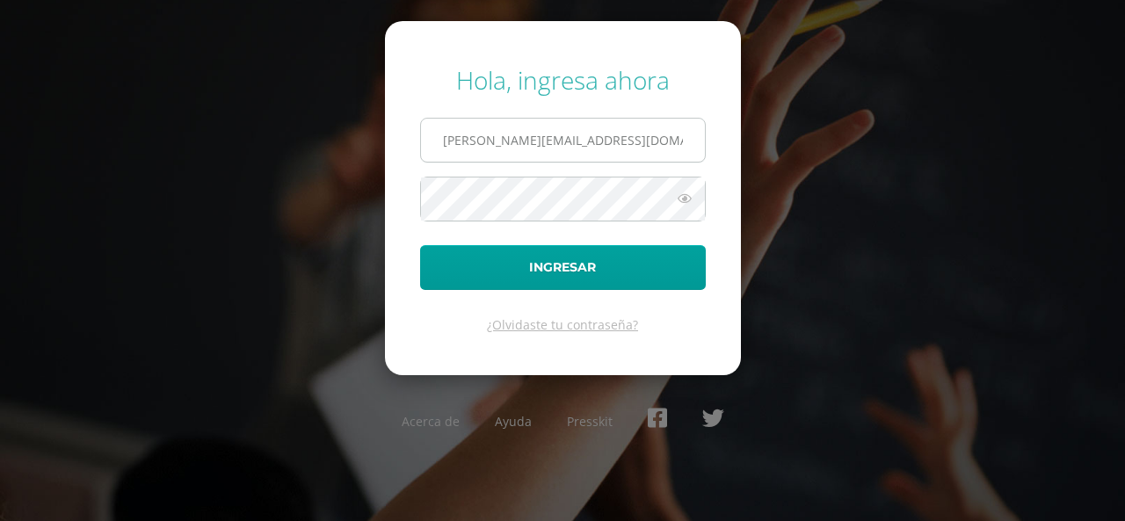
click at [576, 154] on input "[PERSON_NAME][EMAIL_ADDRESS][DOMAIN_NAME]" at bounding box center [563, 140] width 284 height 43
drag, startPoint x: 608, startPoint y: 136, endPoint x: 381, endPoint y: 140, distance: 226.8
click at [411, 115] on form "Hola, ingresa ahora [PERSON_NAME][EMAIL_ADDRESS][DOMAIN_NAME] Ingresar ¿Olvidas…" at bounding box center [563, 197] width 356 height 353
click at [610, 136] on input "[PERSON_NAME][EMAIL_ADDRESS][DOMAIN_NAME]" at bounding box center [563, 140] width 284 height 43
drag, startPoint x: 610, startPoint y: 136, endPoint x: 417, endPoint y: 141, distance: 192.5
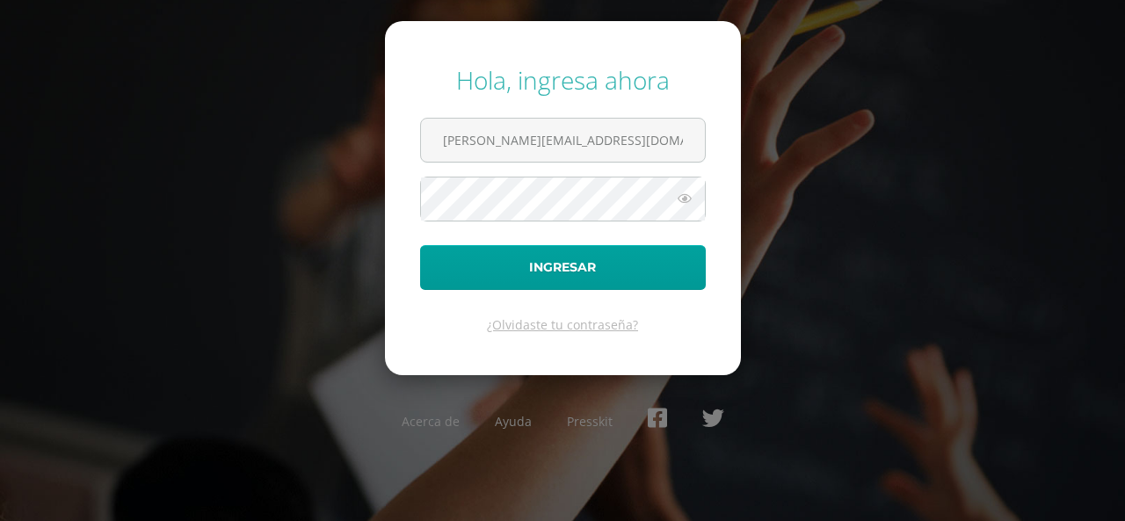
click at [468, 136] on input "[PERSON_NAME][EMAIL_ADDRESS][DOMAIN_NAME]" at bounding box center [563, 140] width 284 height 43
type input "s"
type input "[PERSON_NAME][EMAIL_ADDRESS][DOMAIN_NAME]"
click at [420, 245] on button "Ingresar" at bounding box center [563, 267] width 286 height 45
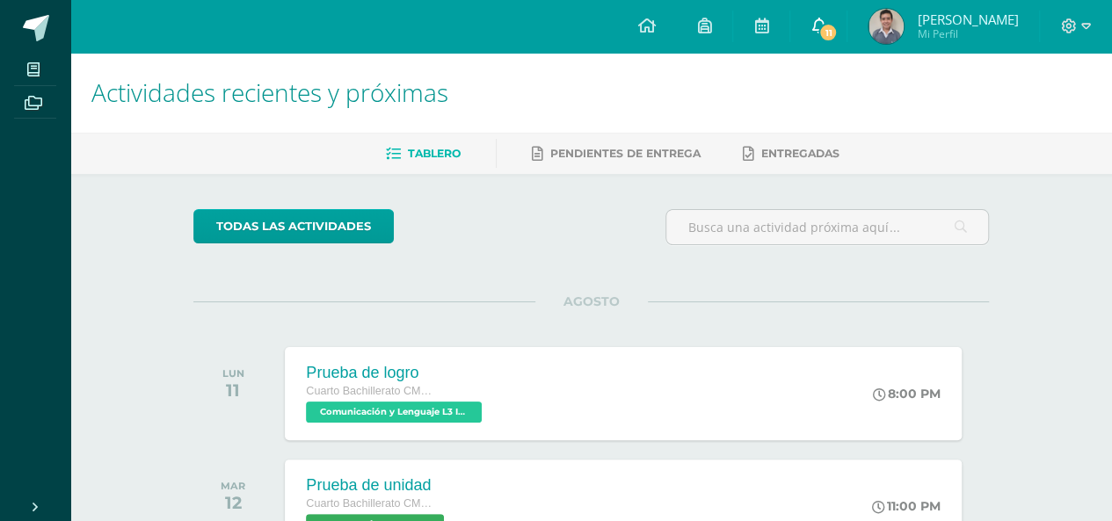
click at [830, 38] on span "11" at bounding box center [827, 32] width 19 height 19
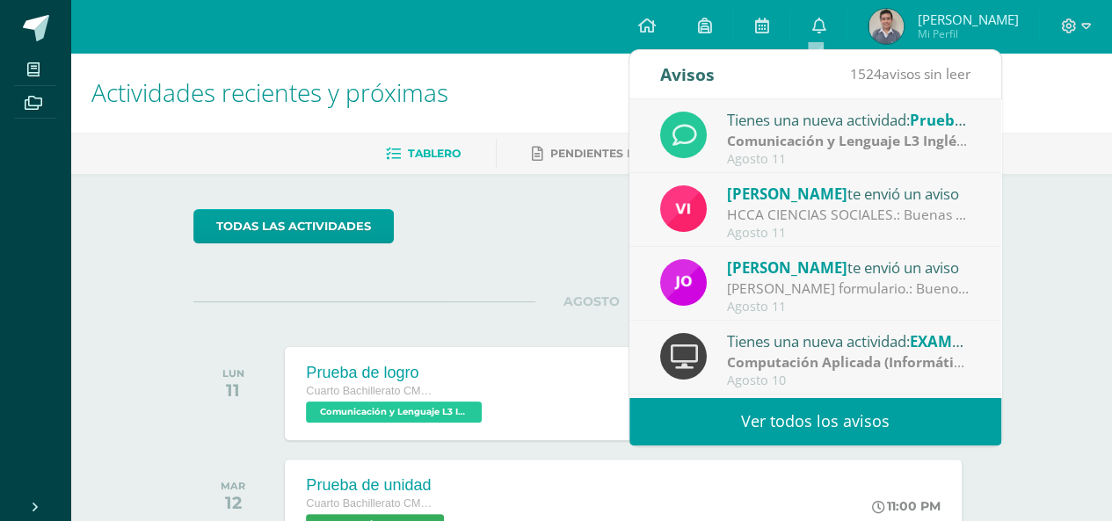
click at [772, 208] on div "HCCA CIENCIAS SOCIALES.: Buenas tardes a todos, un gusto saludarles. Por este m…" at bounding box center [849, 215] width 244 height 20
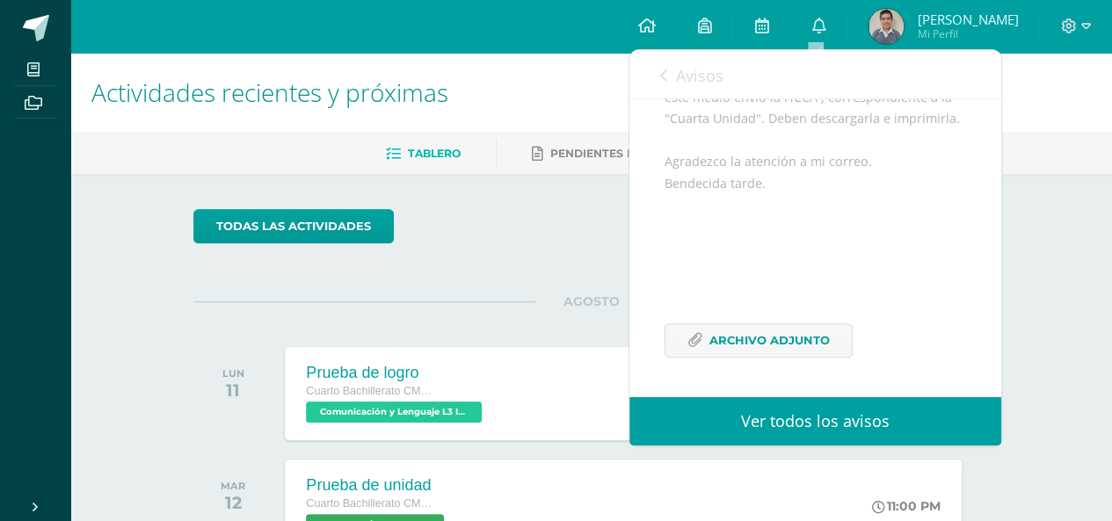
scroll to position [290, 0]
click at [743, 338] on span "Archivo Adjunto" at bounding box center [769, 340] width 120 height 33
click at [1086, 25] on icon at bounding box center [1086, 26] width 10 height 16
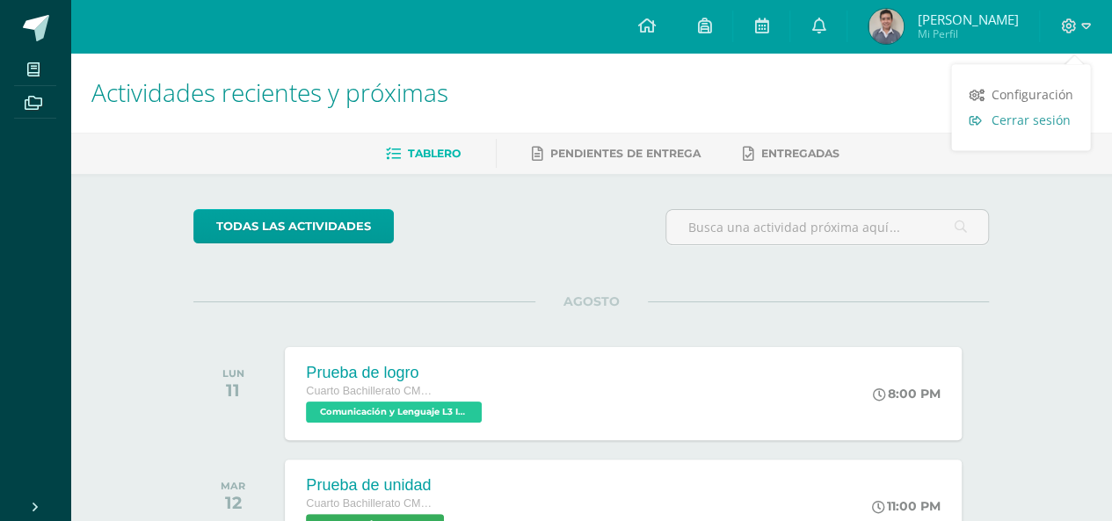
click at [985, 127] on link "Cerrar sesión" at bounding box center [1020, 119] width 139 height 25
